Goal: Task Accomplishment & Management: Complete application form

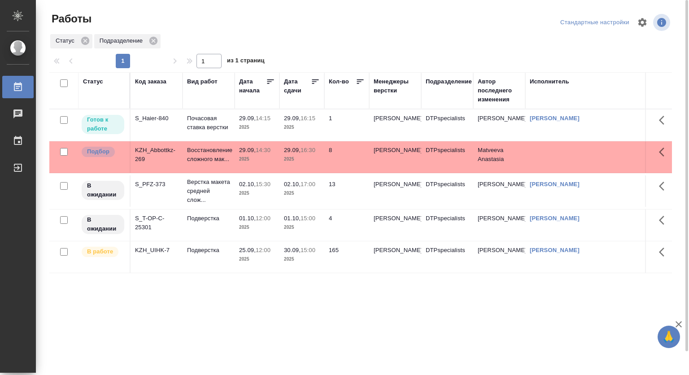
click at [266, 125] on p "2025" at bounding box center [257, 127] width 36 height 9
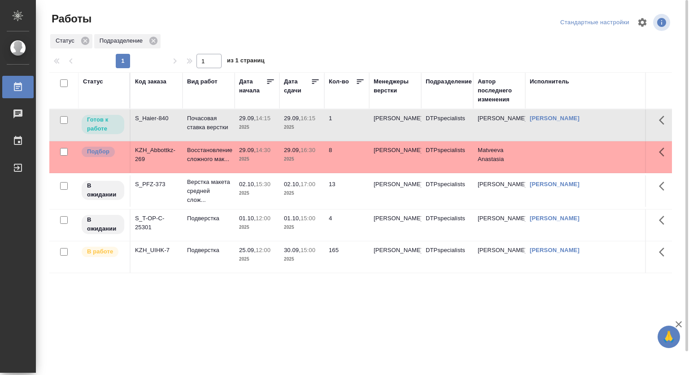
click at [266, 125] on p "2025" at bounding box center [257, 127] width 36 height 9
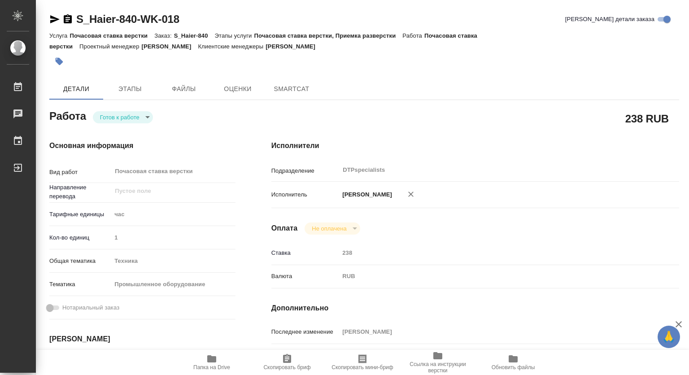
type textarea "x"
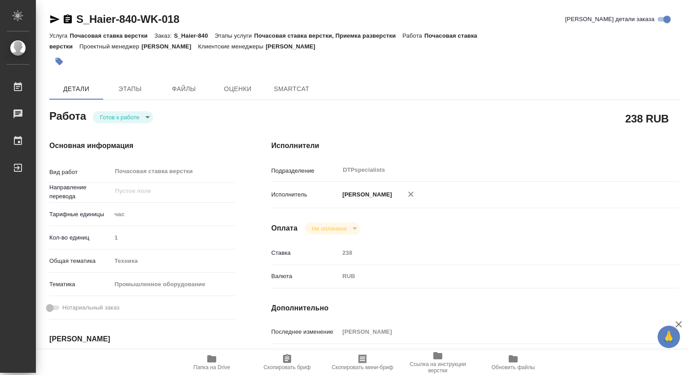
type textarea "x"
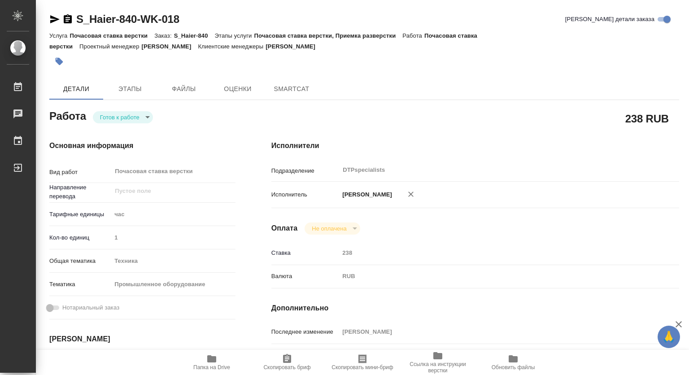
scroll to position [135, 0]
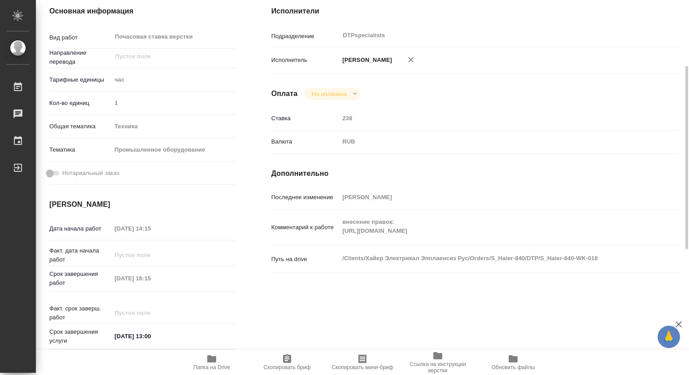
type textarea "x"
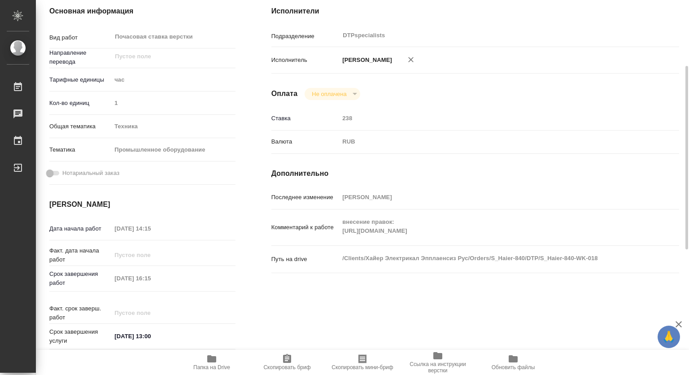
type textarea "x"
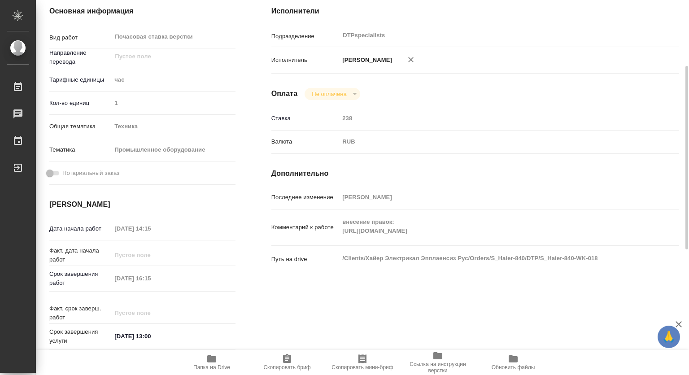
type textarea "x"
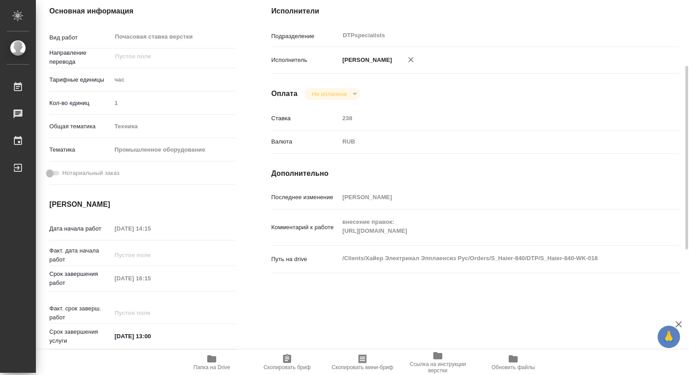
click at [210, 360] on icon "button" at bounding box center [211, 358] width 9 height 7
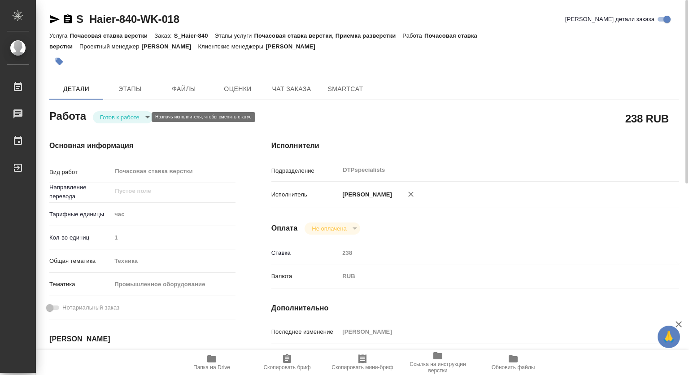
click at [120, 118] on body "🙏 .cls-1 fill:#fff; AWATERA Kovtun Svetlana Работы 0 Чаты График Выйти S_Haier-…" at bounding box center [344, 187] width 689 height 375
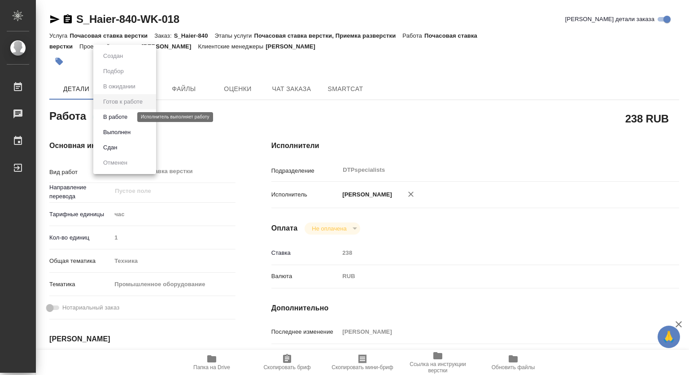
click at [111, 117] on button "В работе" at bounding box center [115, 117] width 30 height 10
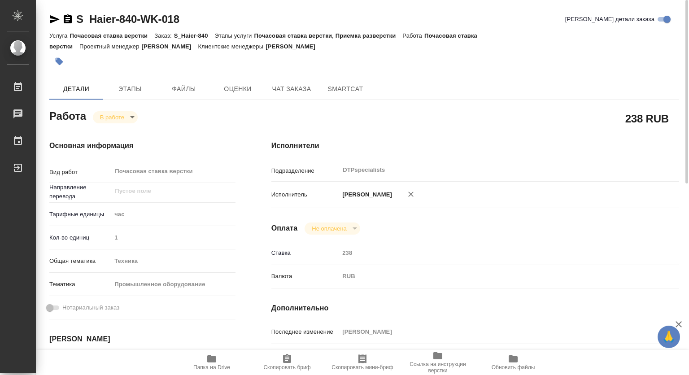
type textarea "x"
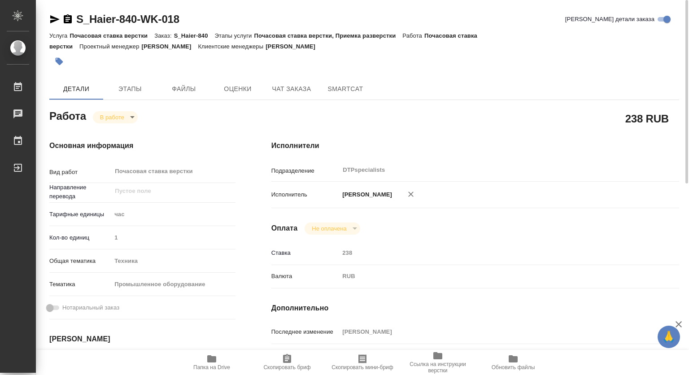
type textarea "x"
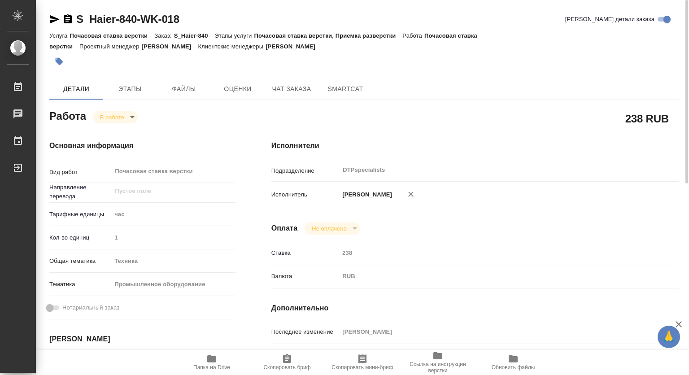
type textarea "x"
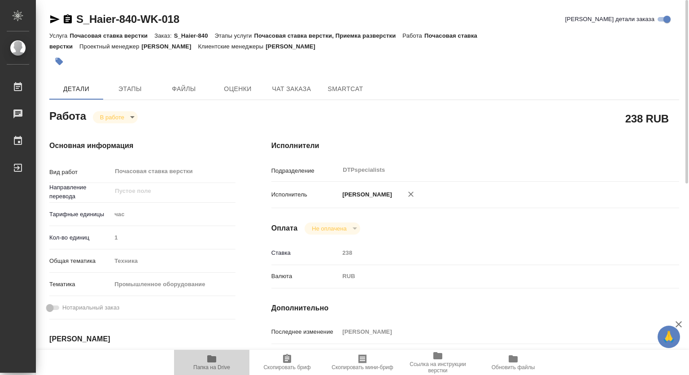
click at [206, 364] on span "Папка на Drive" at bounding box center [211, 367] width 37 height 6
type textarea "x"
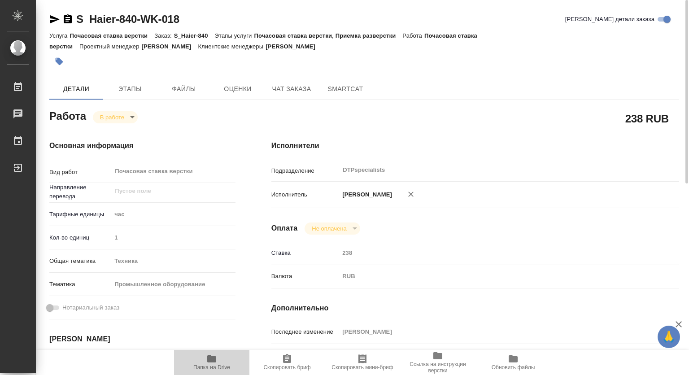
type textarea "x"
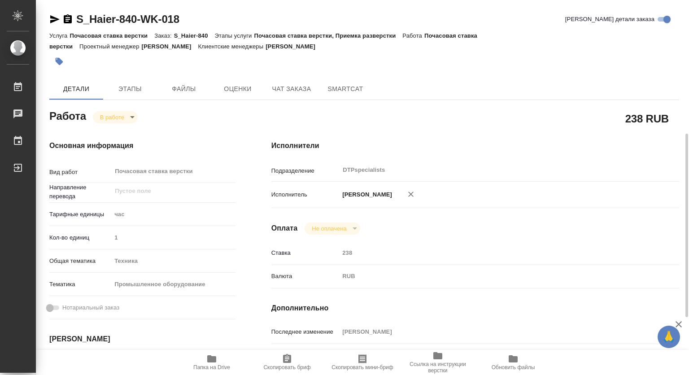
scroll to position [135, 0]
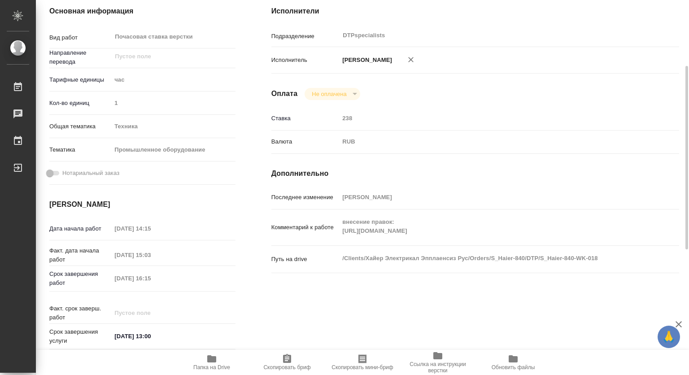
click at [338, 234] on div "Комментарий к работе внесение правок: https://drive.awatera.com/s/4RsceWTZro3kc…" at bounding box center [475, 227] width 408 height 29
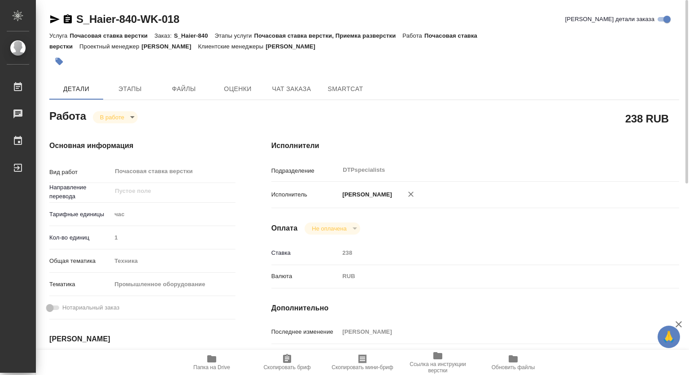
click at [105, 118] on body "🙏 .cls-1 fill:#fff; AWATERA Kovtun Svetlana Работы 0 Чаты График Выйти S_Haier-…" at bounding box center [344, 187] width 689 height 375
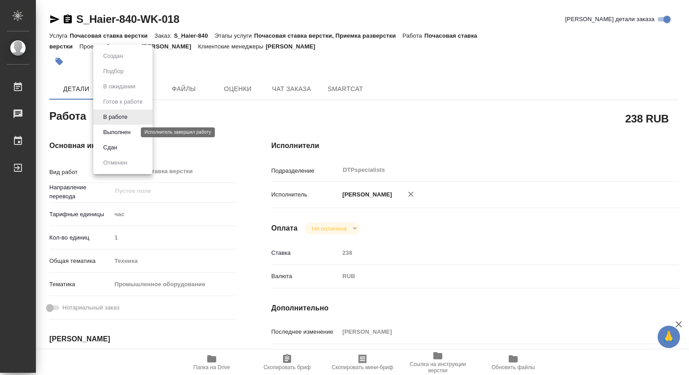
click at [111, 131] on button "Выполнен" at bounding box center [116, 132] width 33 height 10
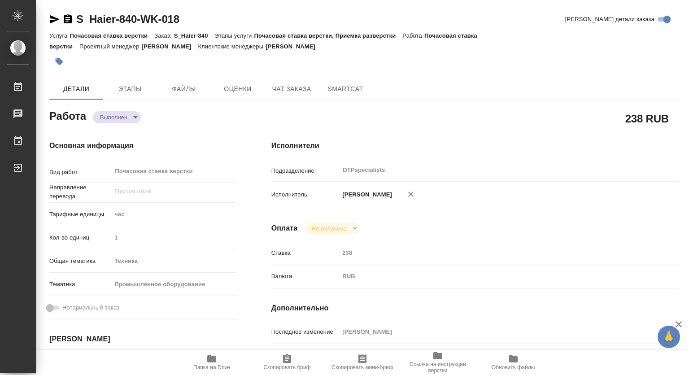
type textarea "x"
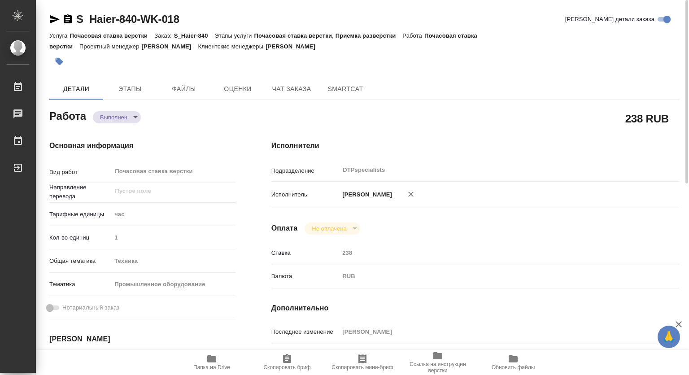
type textarea "x"
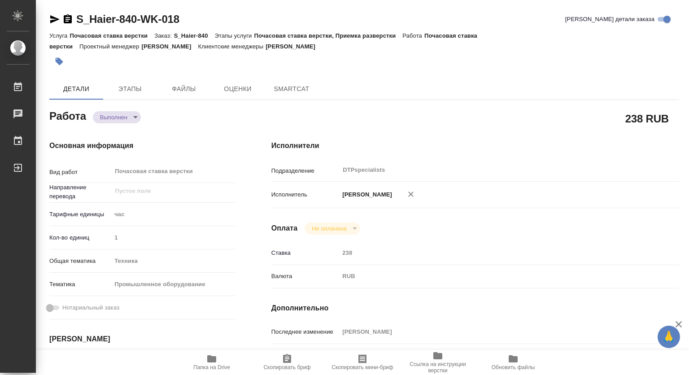
type textarea "x"
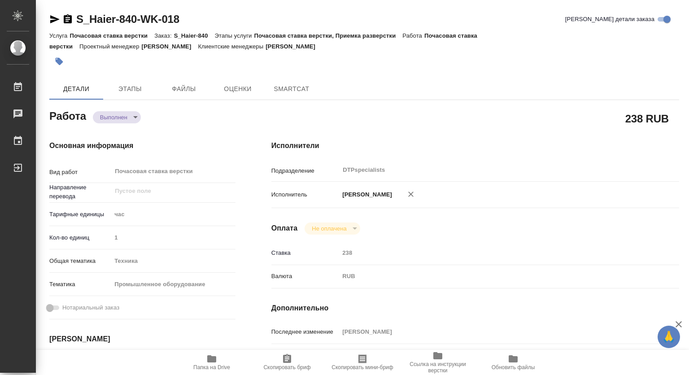
type textarea "x"
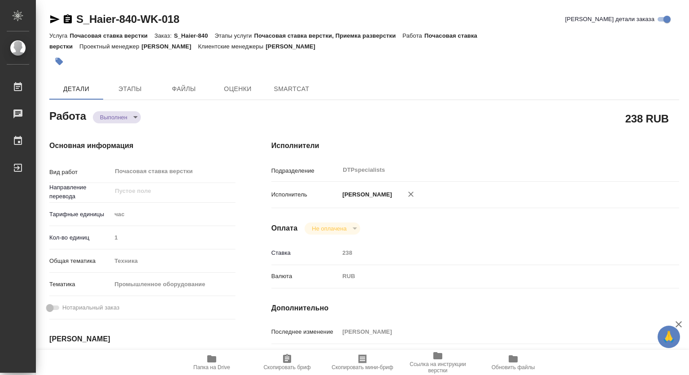
type textarea "x"
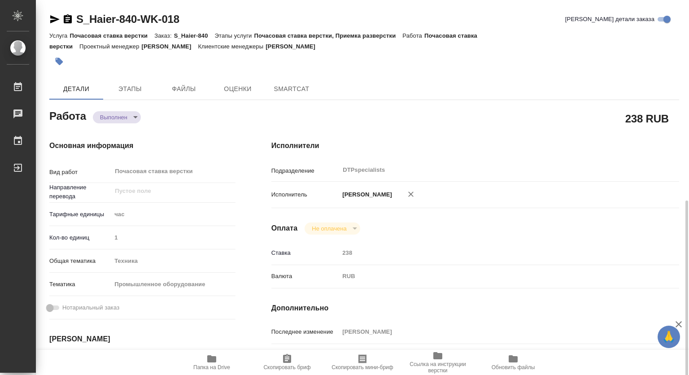
type textarea "x"
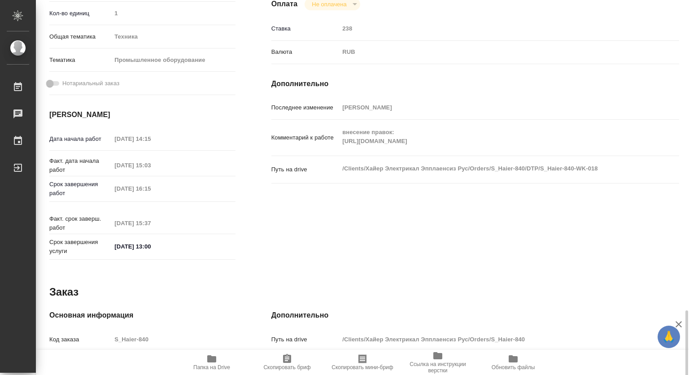
scroll to position [390, 0]
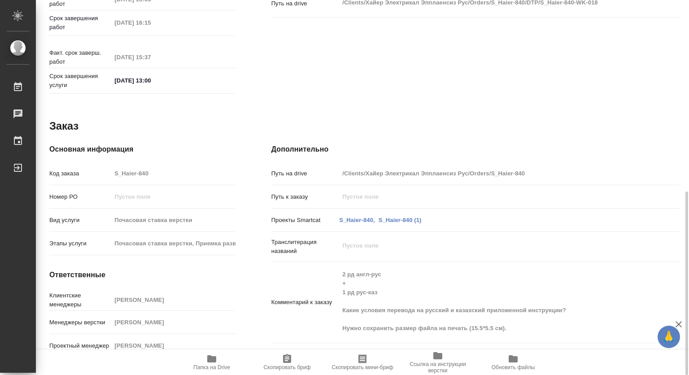
type textarea "x"
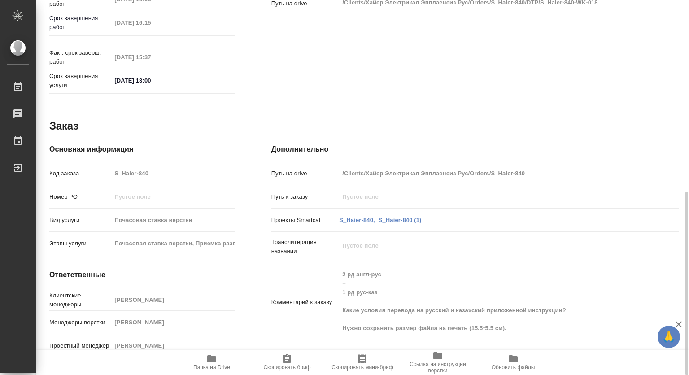
type textarea "x"
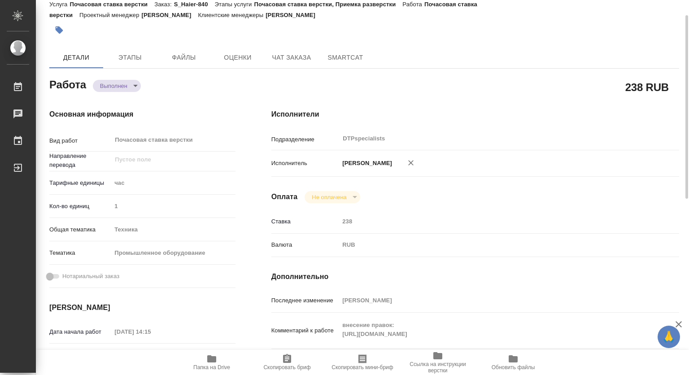
scroll to position [0, 0]
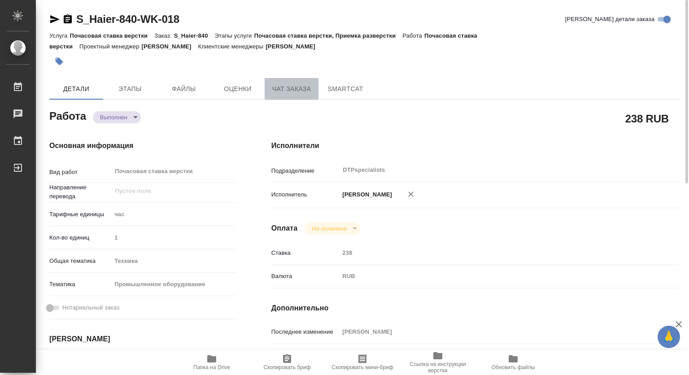
click at [286, 83] on span "Чат заказа" at bounding box center [291, 88] width 43 height 11
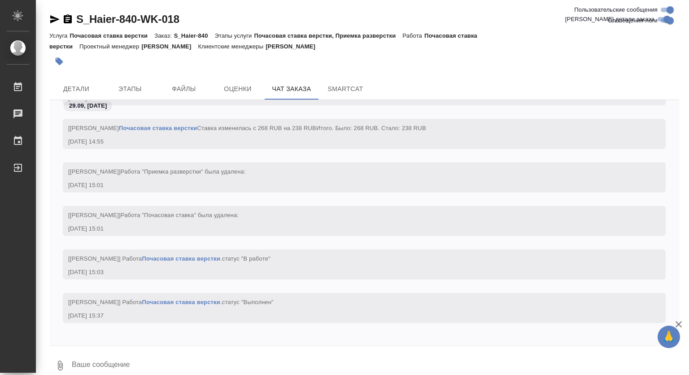
scroll to position [13477, 0]
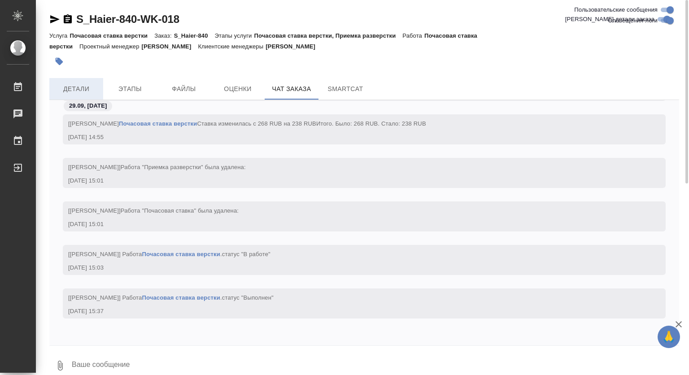
click at [72, 93] on span "Детали" at bounding box center [76, 88] width 43 height 11
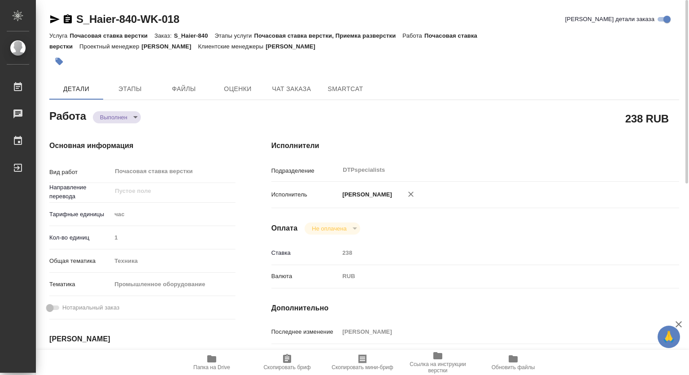
type textarea "x"
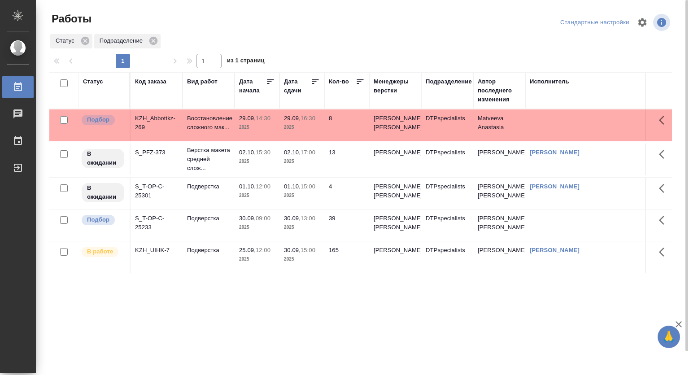
click at [245, 222] on p "30.09," at bounding box center [247, 218] width 17 height 7
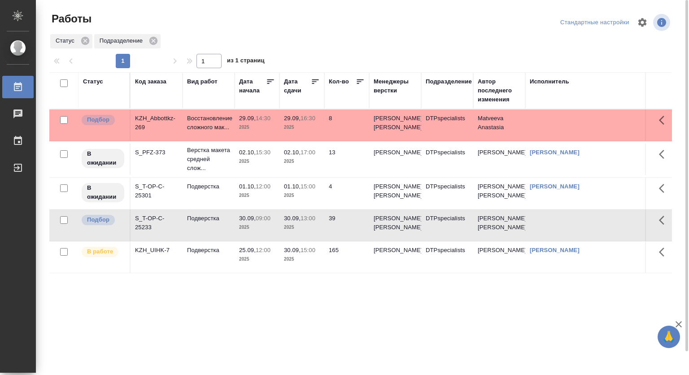
click at [245, 222] on p "30.09," at bounding box center [247, 218] width 17 height 7
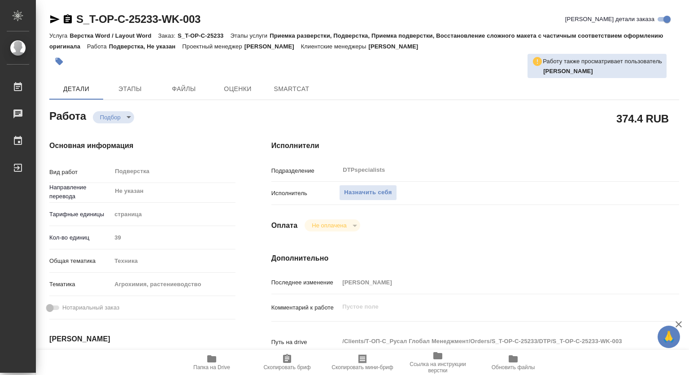
type textarea "x"
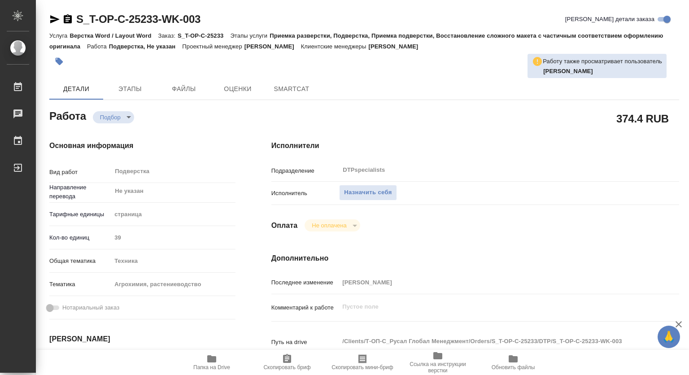
type textarea "x"
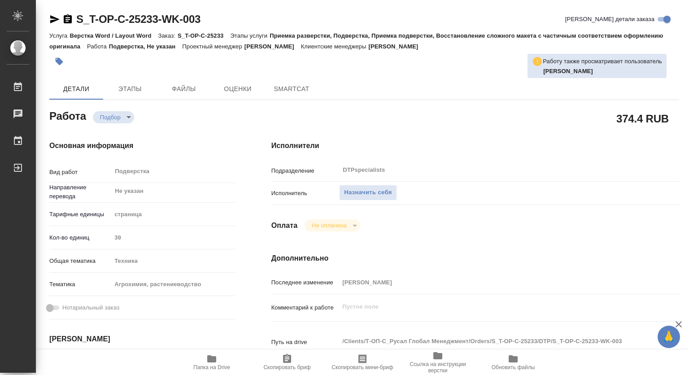
type textarea "x"
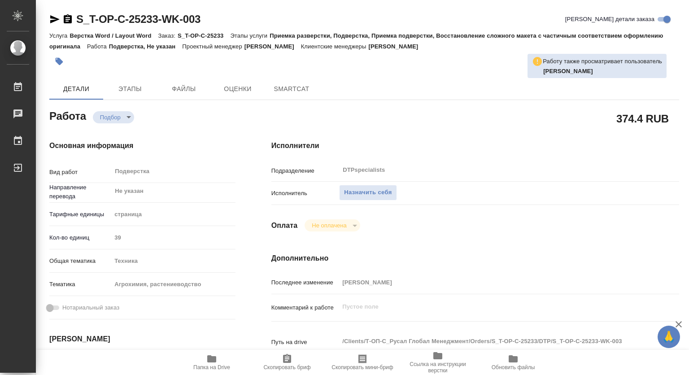
type textarea "x"
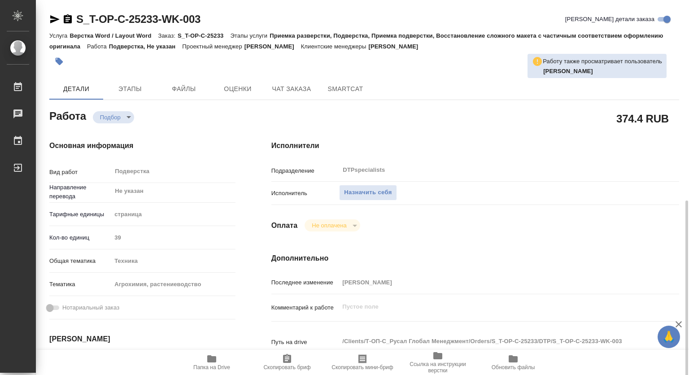
type textarea "x"
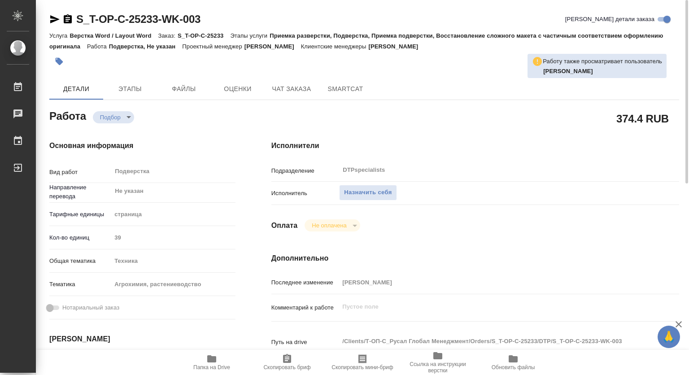
type textarea "x"
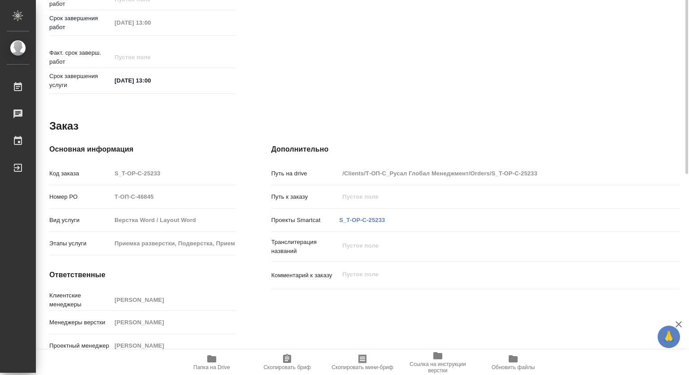
scroll to position [211, 0]
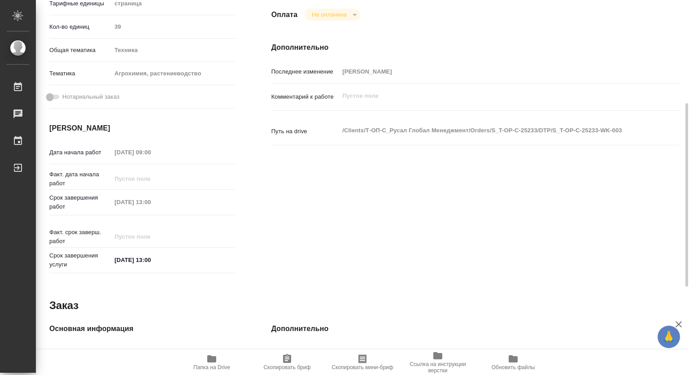
click at [210, 362] on icon "button" at bounding box center [211, 358] width 9 height 7
click at [214, 359] on icon "button" at bounding box center [211, 358] width 9 height 7
